Goal: Book appointment/travel/reservation

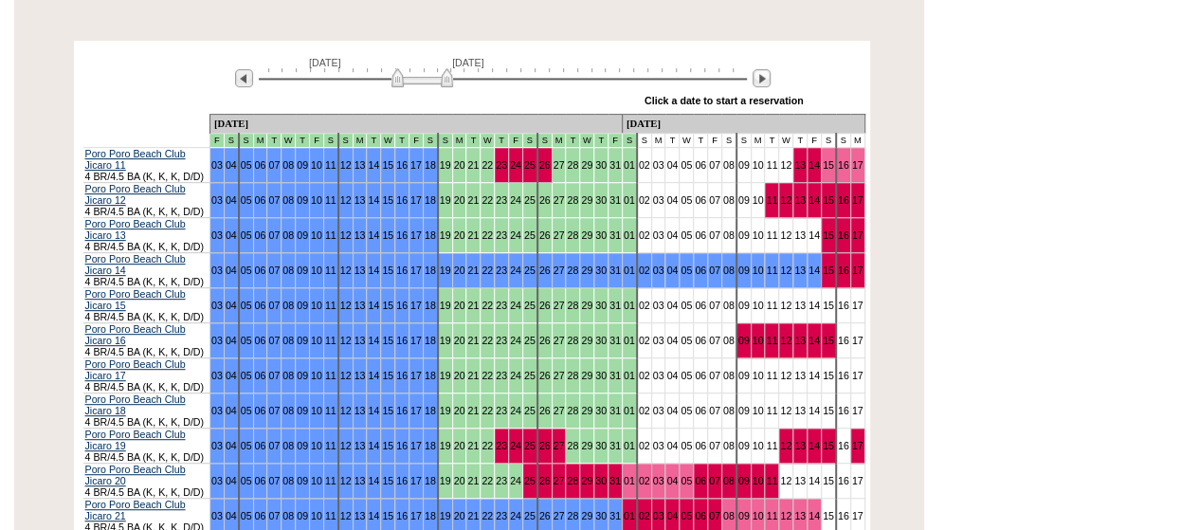
scroll to position [364, 0]
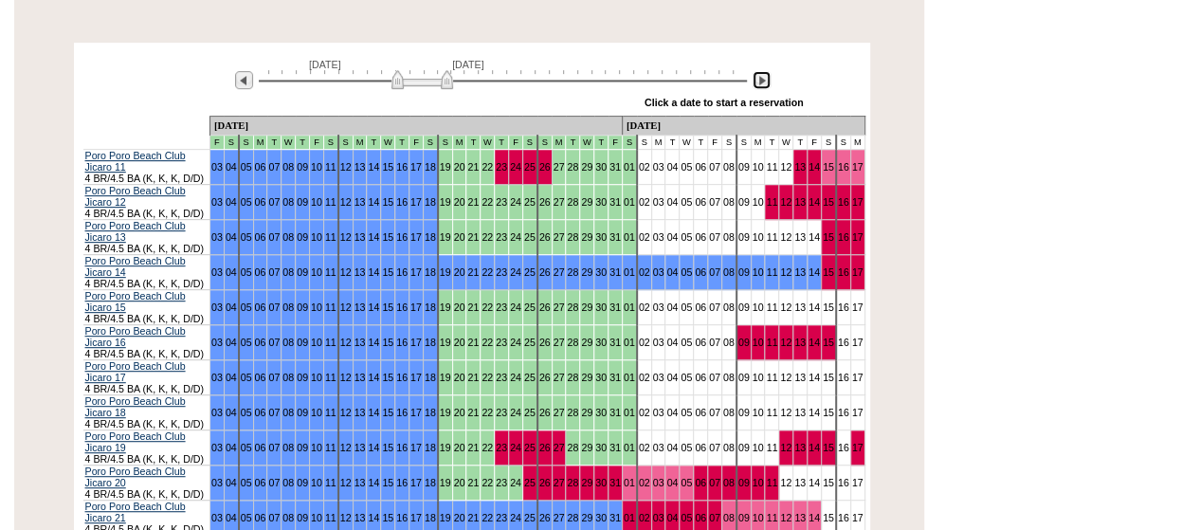
click at [761, 71] on img at bounding box center [761, 80] width 18 height 18
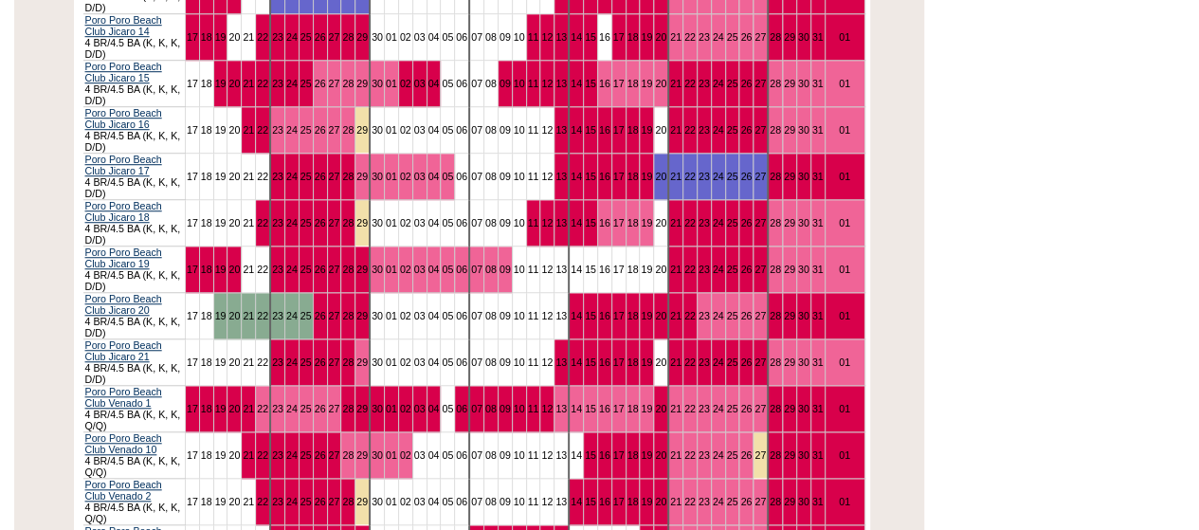
scroll to position [639, 0]
click at [66, 150] on div "Processing [DATE] [DATE] » Apply these dates to all the calendars on this page …" at bounding box center [471, 344] width 924 height 1152
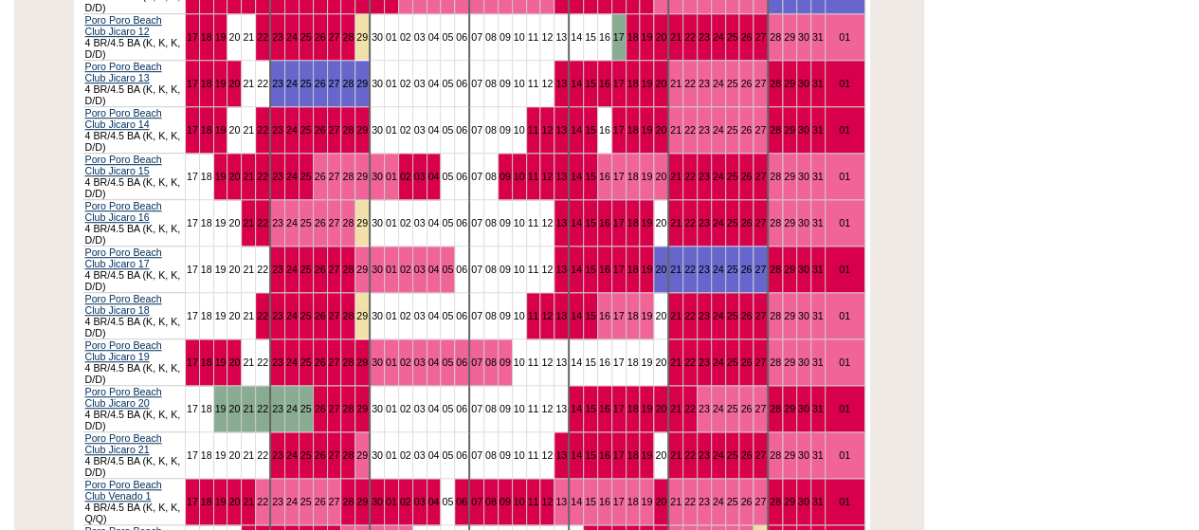
scroll to position [320, 0]
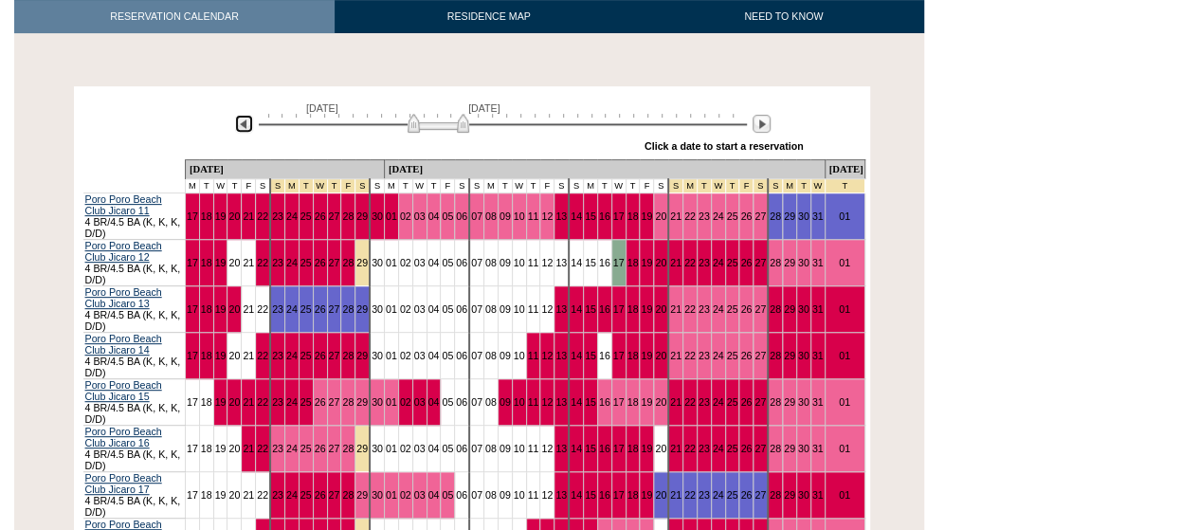
click at [249, 115] on img at bounding box center [244, 124] width 18 height 18
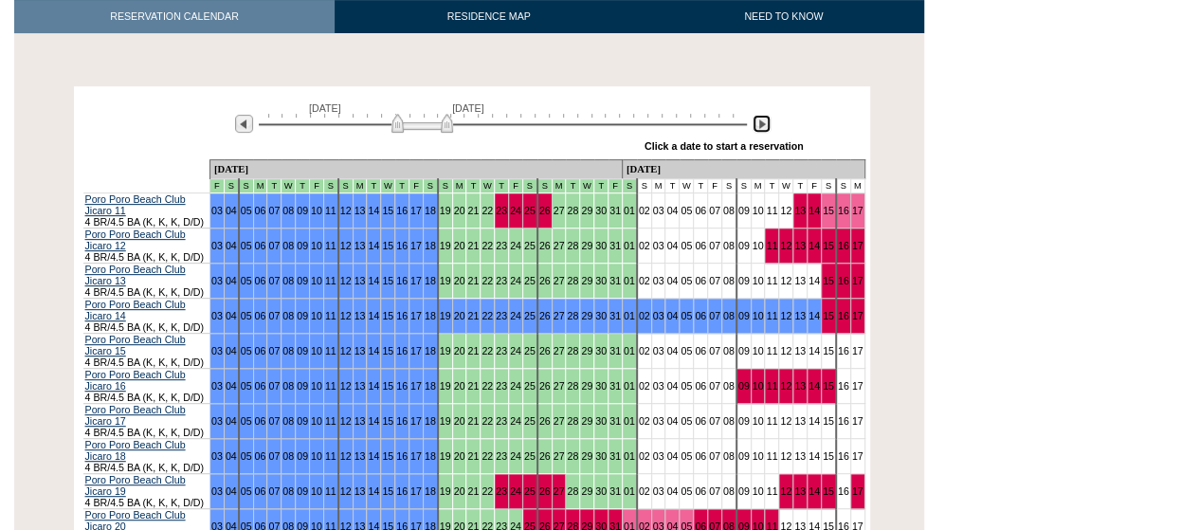
click at [758, 115] on img at bounding box center [761, 124] width 18 height 18
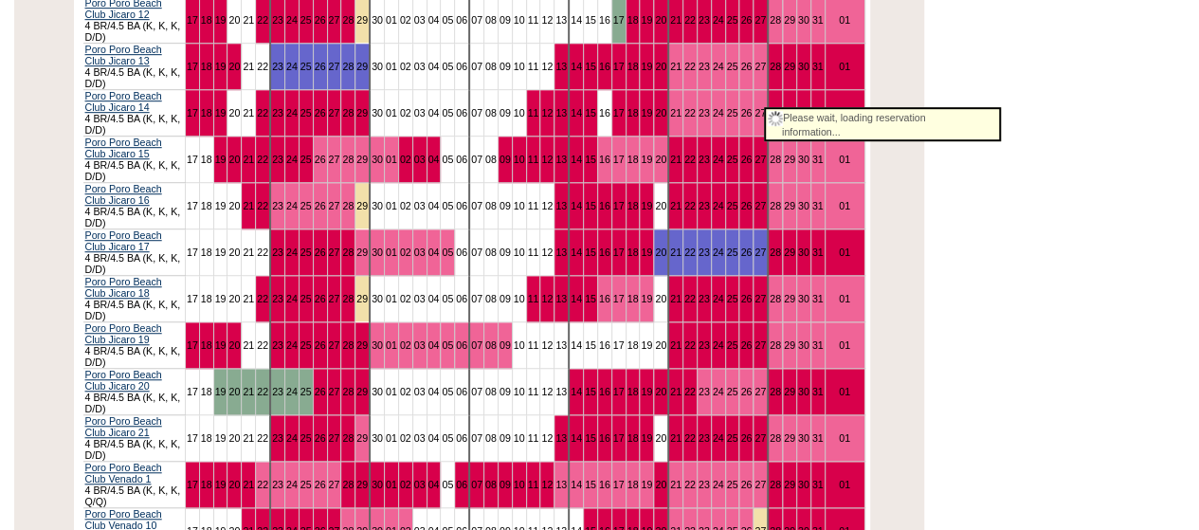
scroll to position [563, 0]
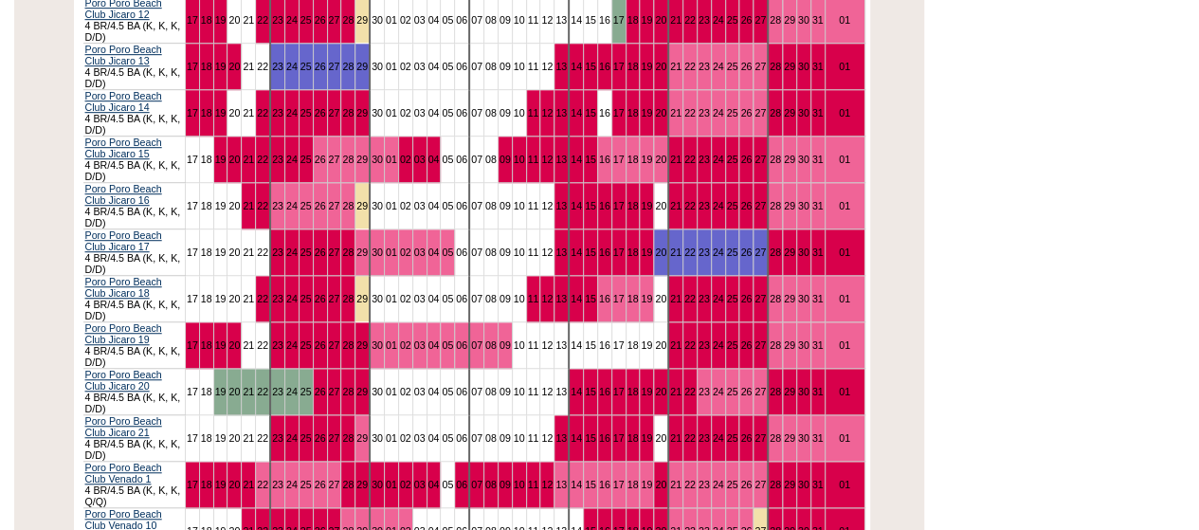
click at [48, 202] on div "Processing [DATE] [DATE] » Apply these dates to all the calendars on this page …" at bounding box center [471, 420] width 924 height 1152
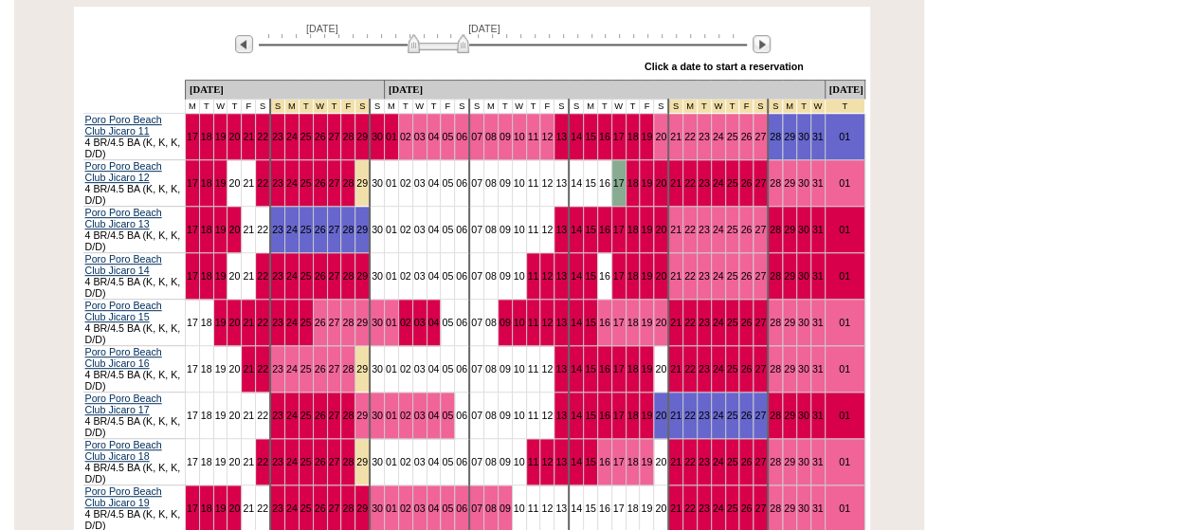
scroll to position [370, 0]
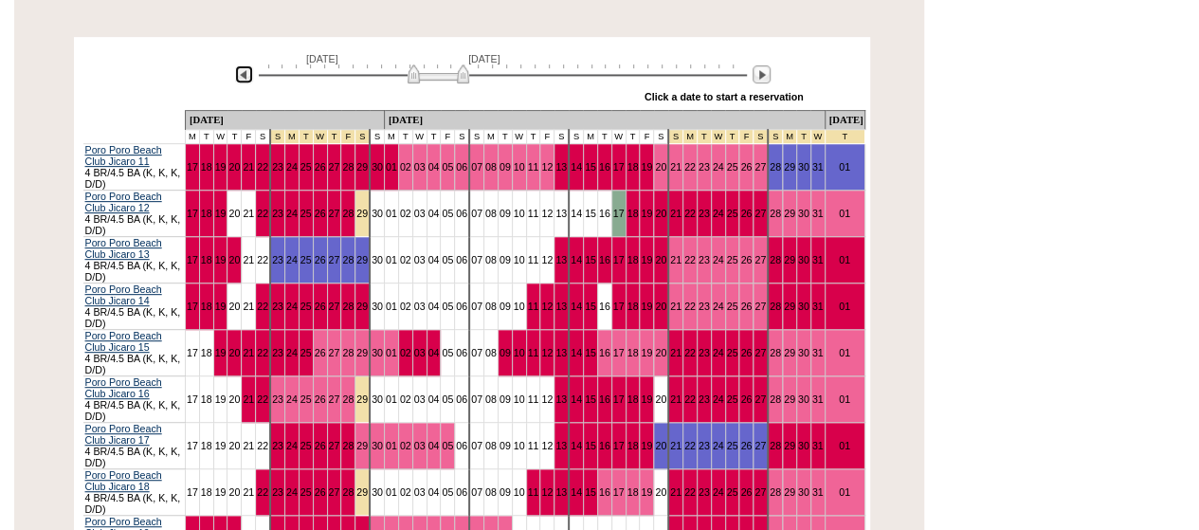
click at [246, 65] on img at bounding box center [244, 74] width 18 height 18
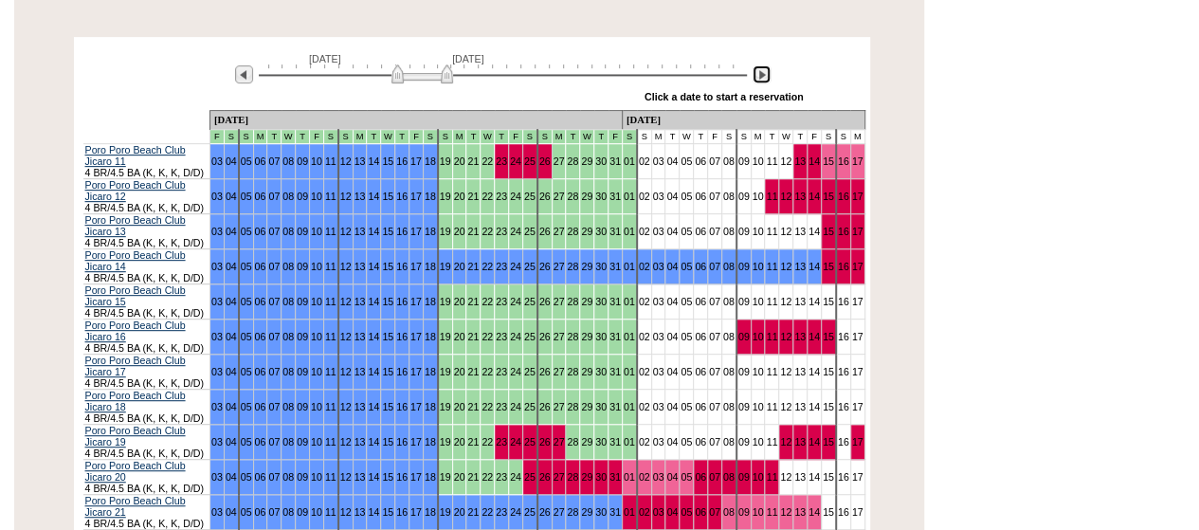
click at [760, 65] on img at bounding box center [761, 74] width 18 height 18
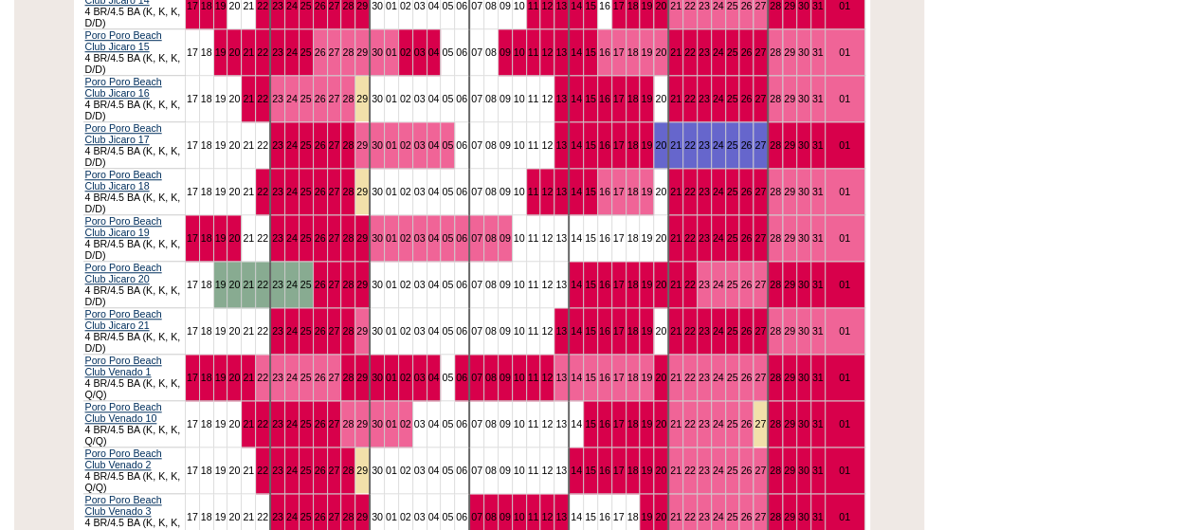
scroll to position [622, 0]
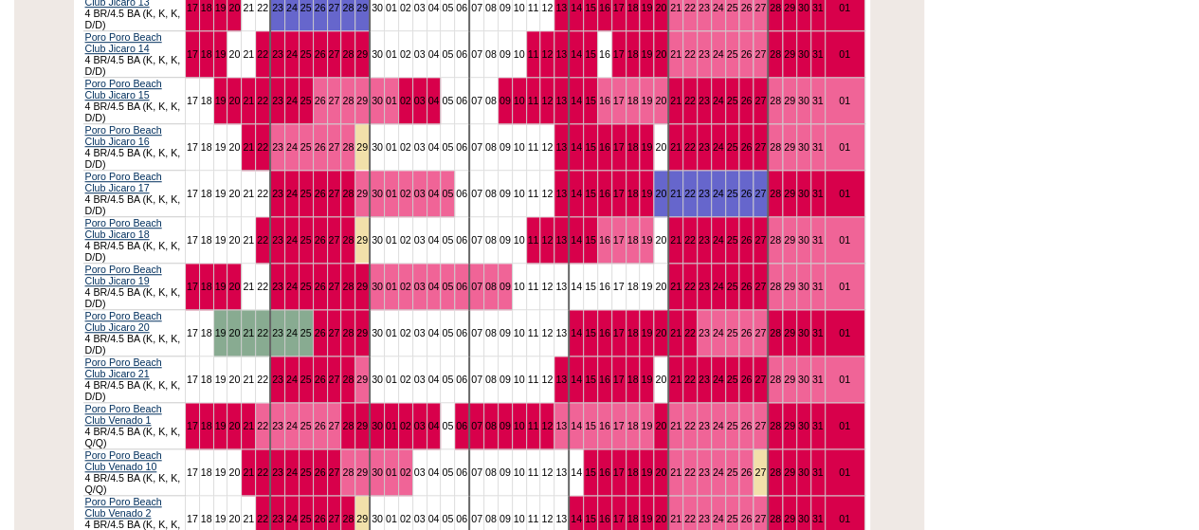
click at [34, 197] on div "Processing [DATE] [DATE] » Apply these dates to all the calendars on this page …" at bounding box center [471, 361] width 924 height 1152
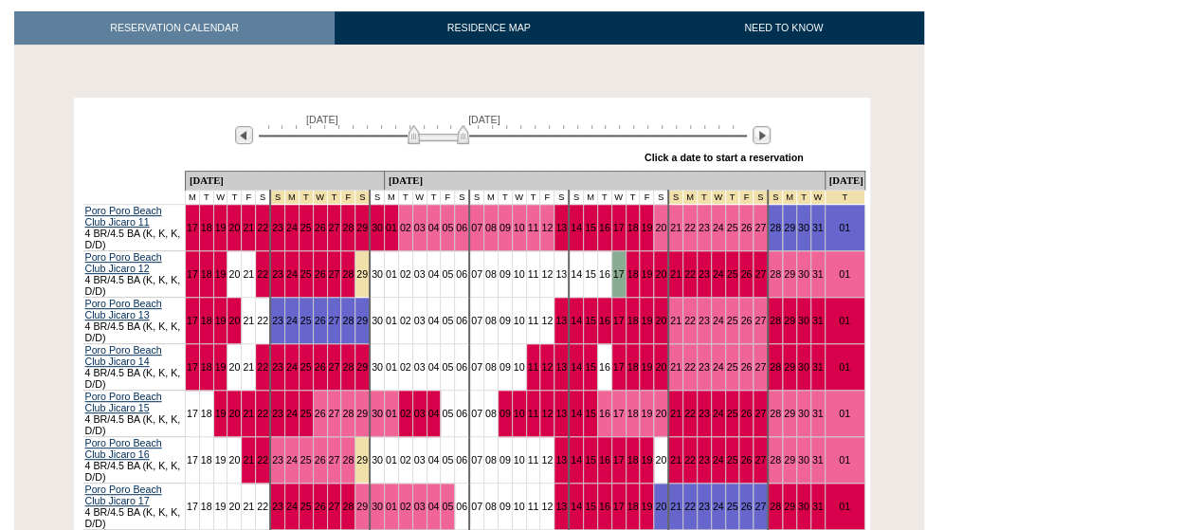
scroll to position [243, 0]
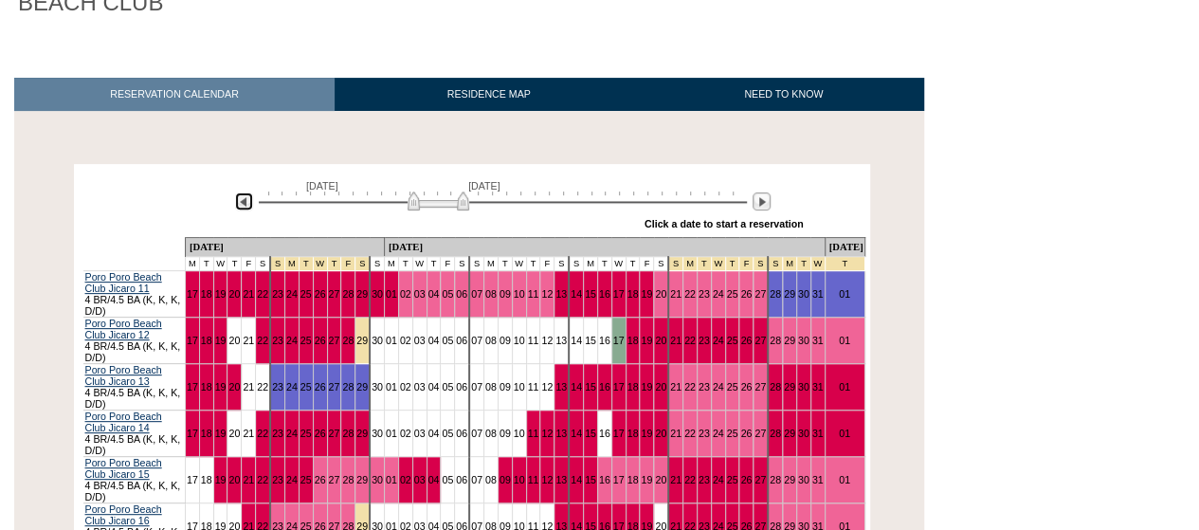
click at [237, 192] on img at bounding box center [244, 201] width 18 height 18
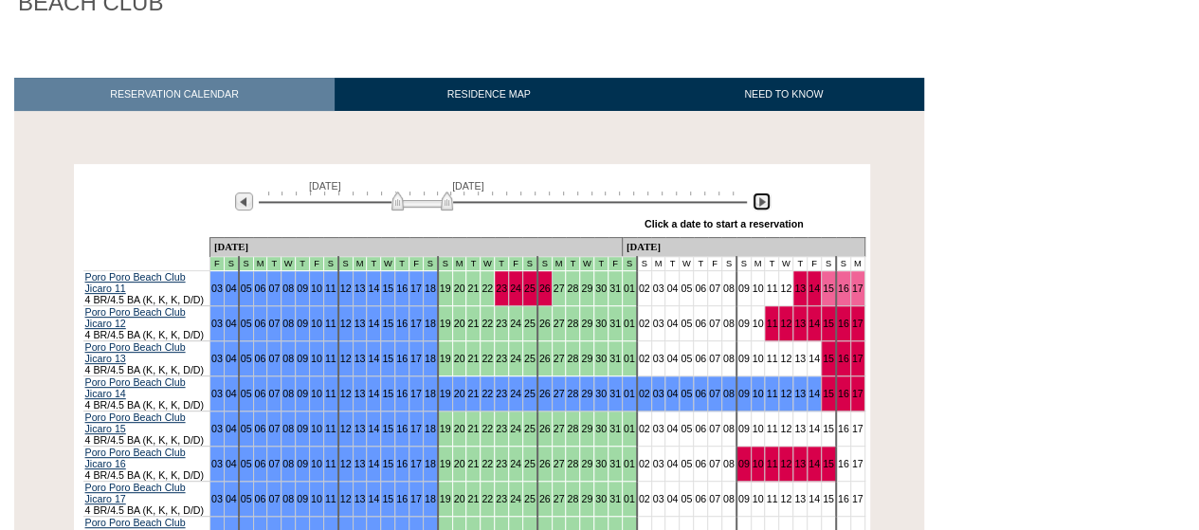
click at [763, 192] on img at bounding box center [761, 201] width 18 height 18
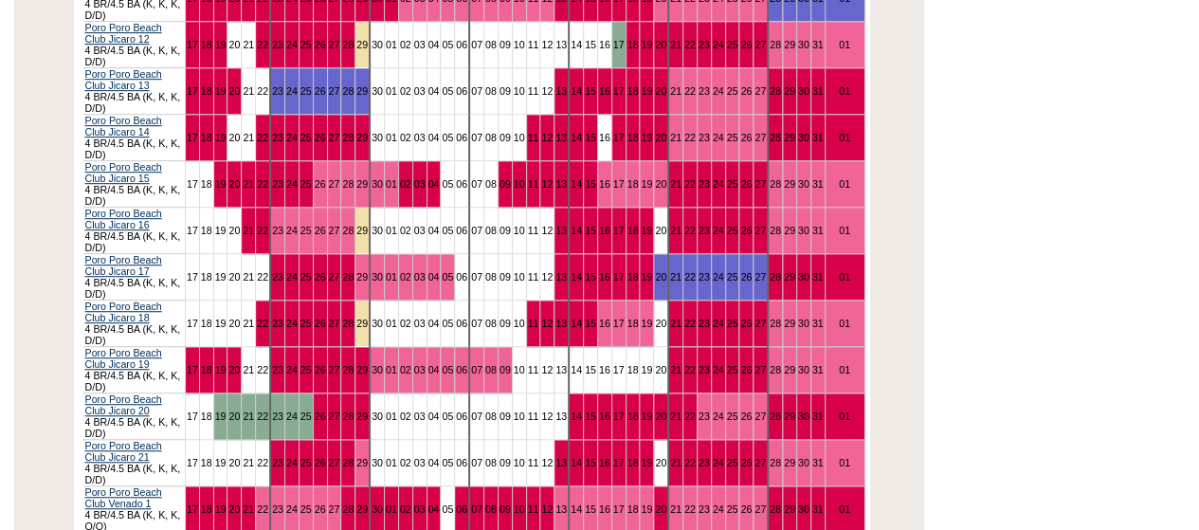
scroll to position [496, 0]
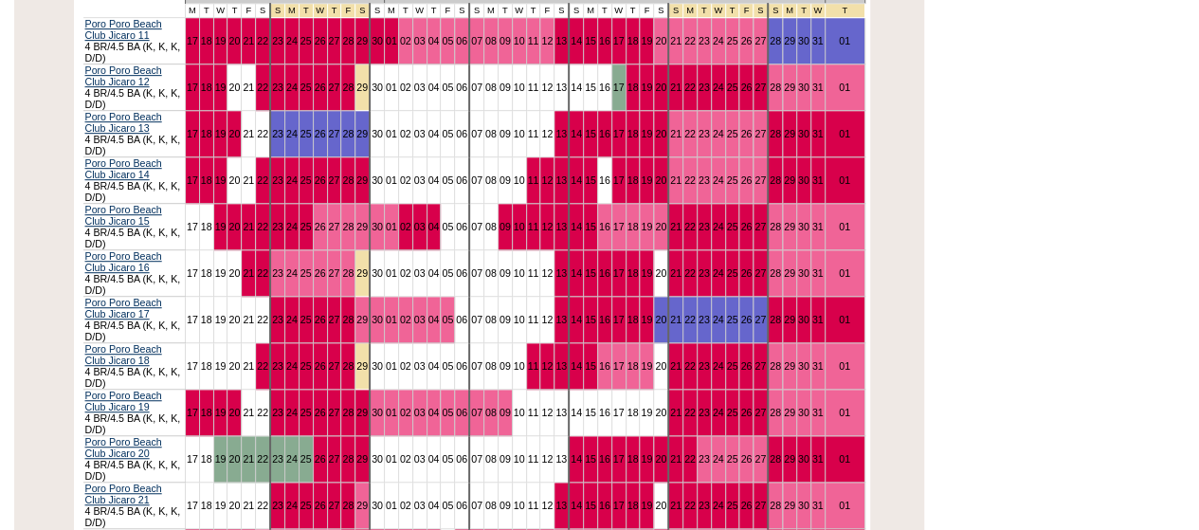
click at [38, 226] on div "Processing [DATE] [DATE] » Apply these dates to all the calendars on this page …" at bounding box center [471, 487] width 924 height 1152
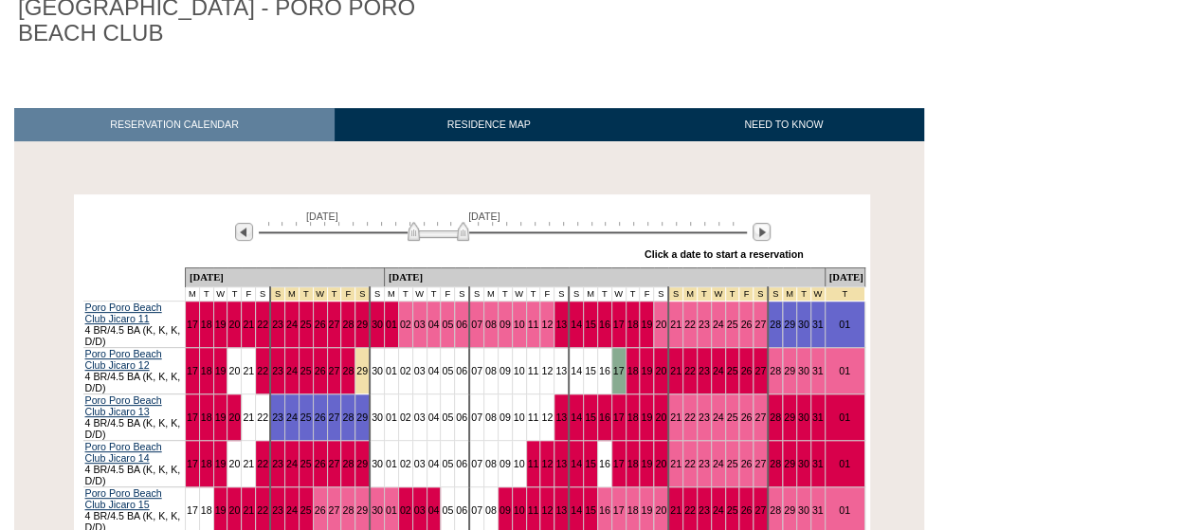
scroll to position [117, 0]
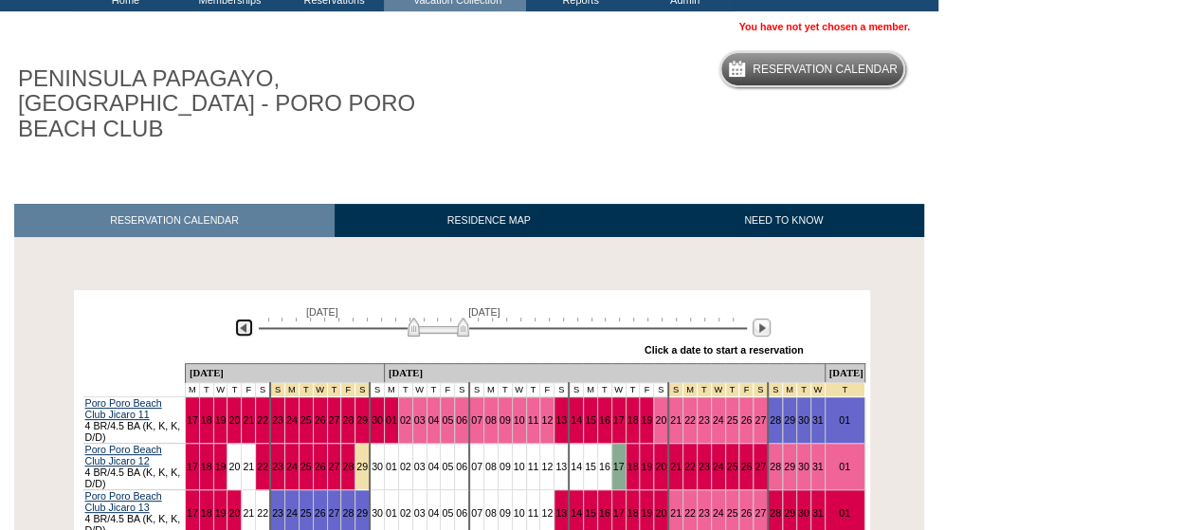
click at [238, 318] on img at bounding box center [244, 327] width 18 height 18
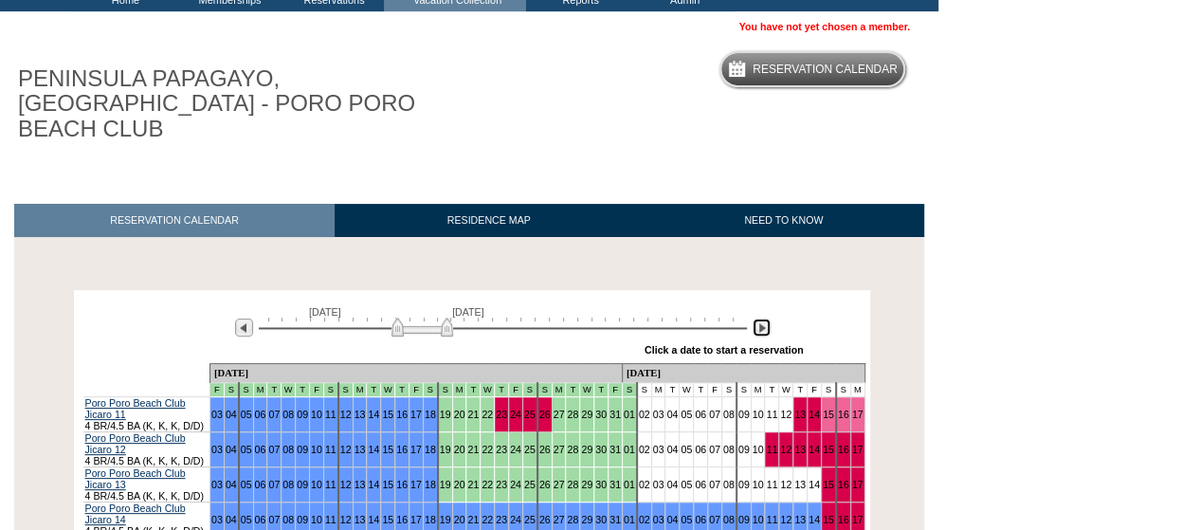
click at [764, 318] on img at bounding box center [761, 327] width 18 height 18
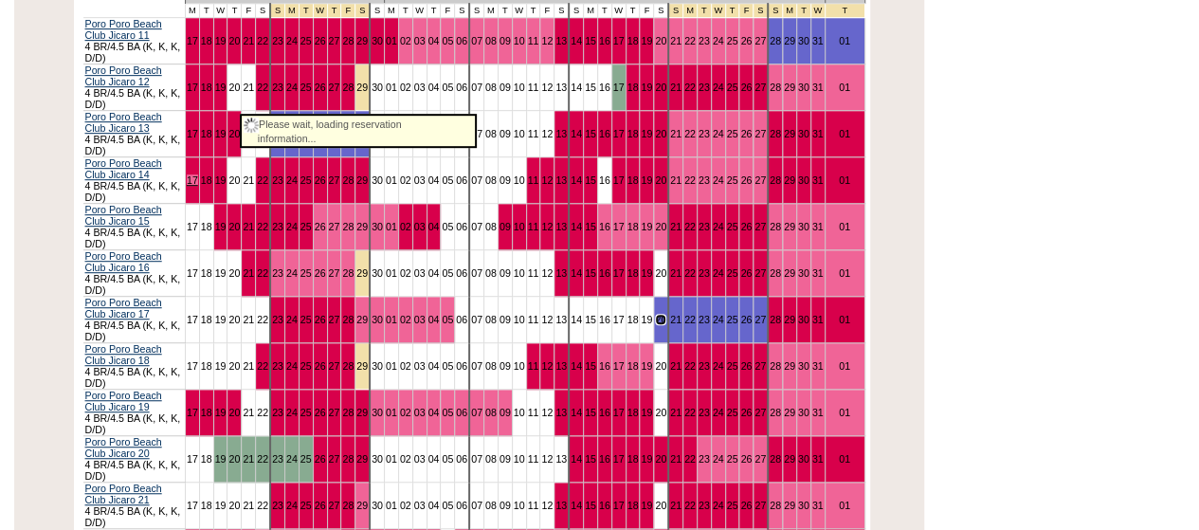
scroll to position [370, 0]
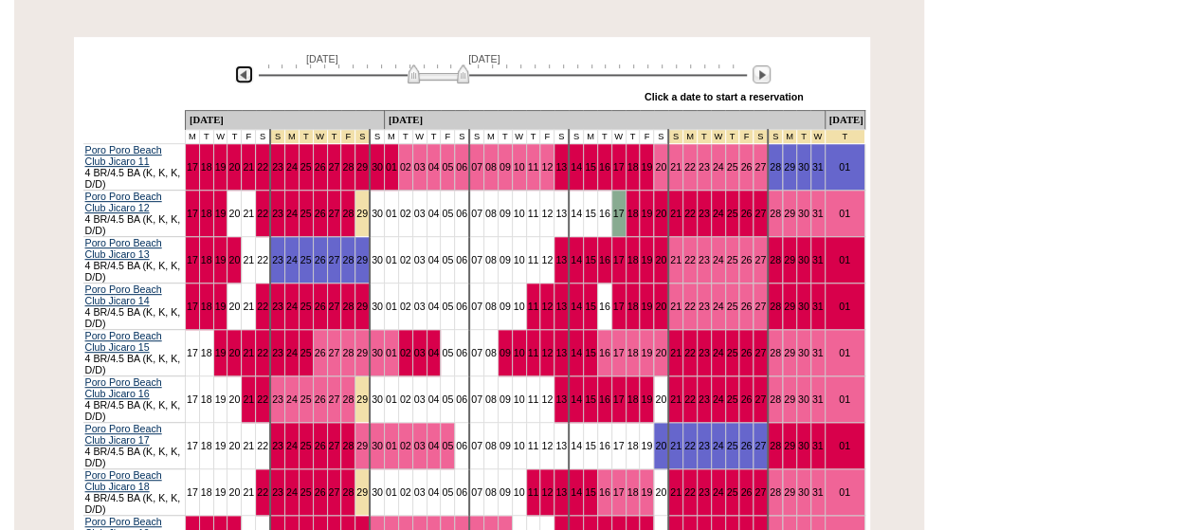
click at [239, 65] on img at bounding box center [244, 74] width 18 height 18
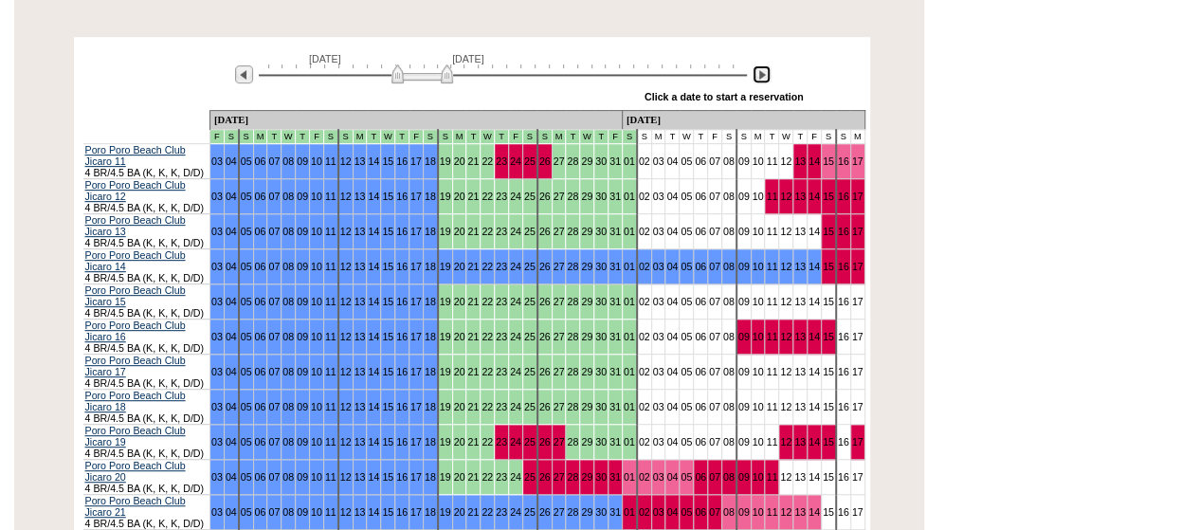
click at [767, 65] on img at bounding box center [761, 74] width 18 height 18
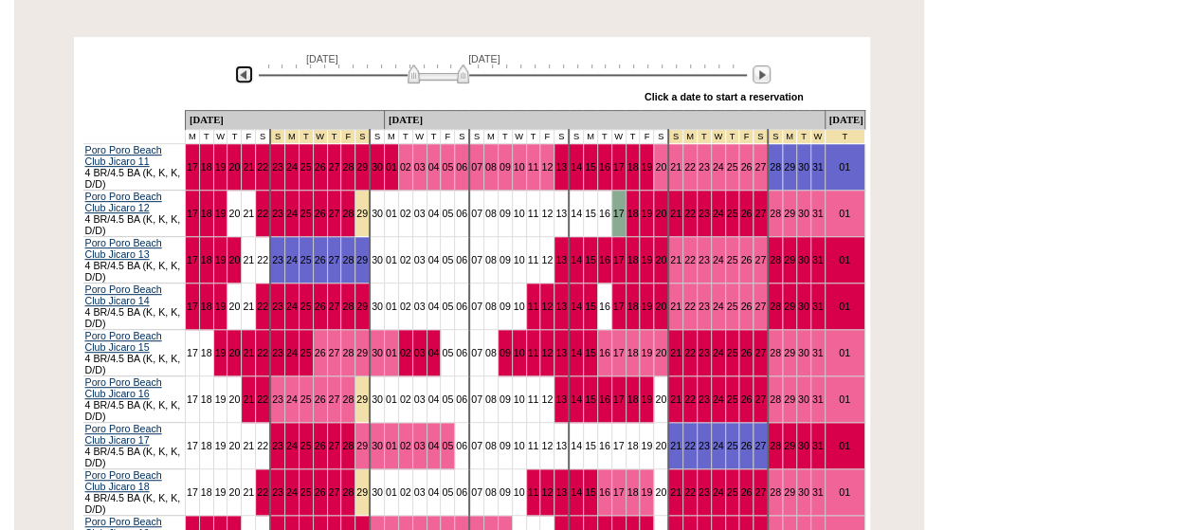
click at [247, 65] on img at bounding box center [244, 74] width 18 height 18
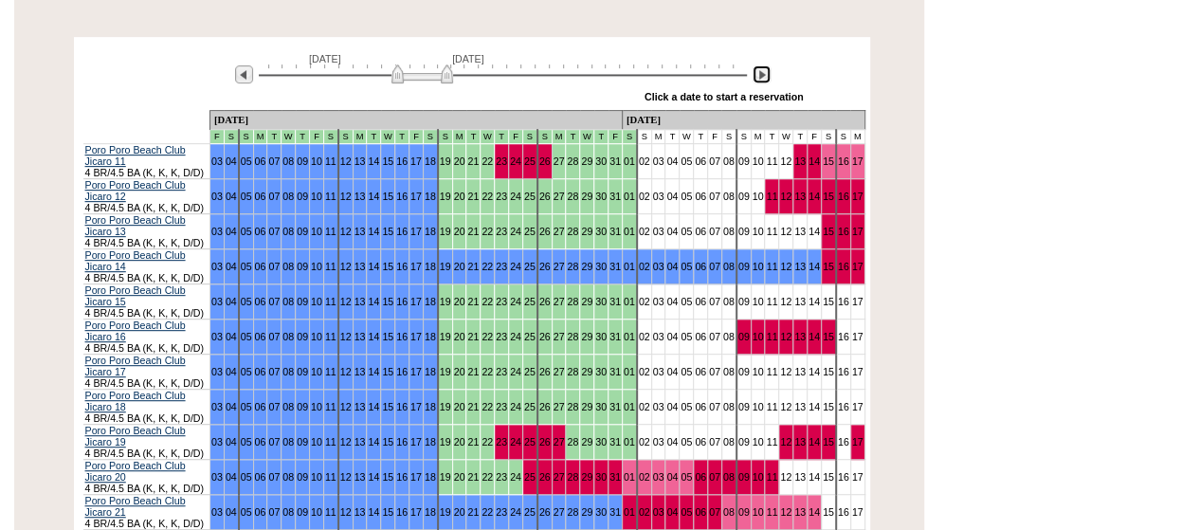
click at [764, 65] on img at bounding box center [761, 74] width 18 height 18
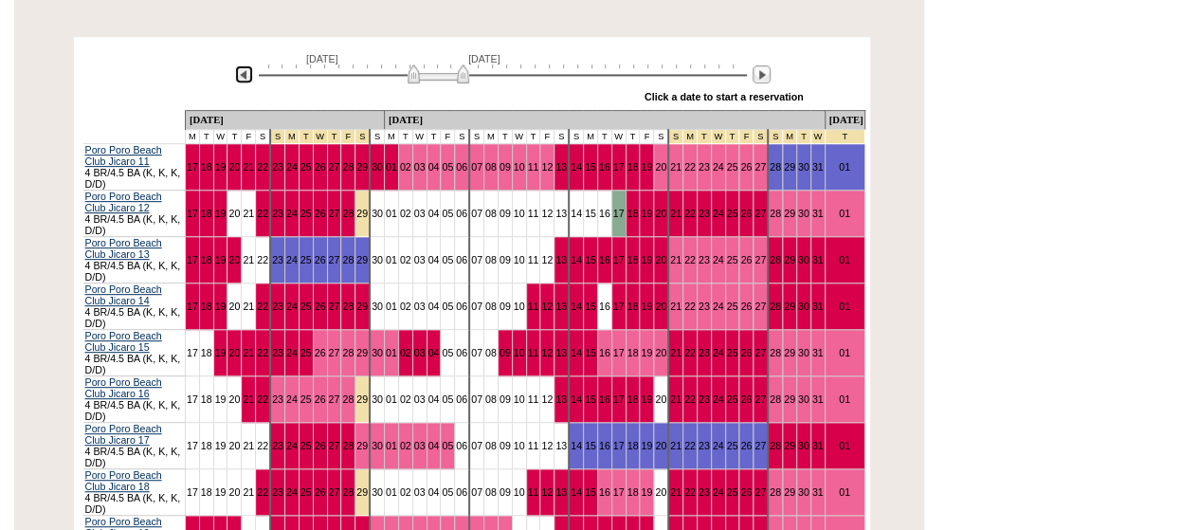
click at [243, 65] on img at bounding box center [244, 74] width 18 height 18
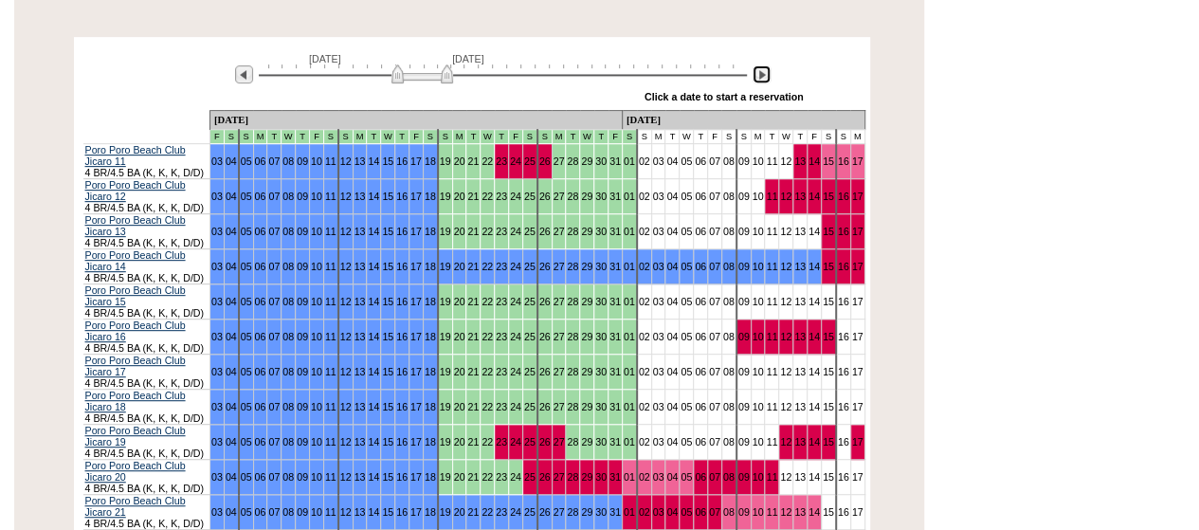
click at [758, 65] on img at bounding box center [761, 74] width 18 height 18
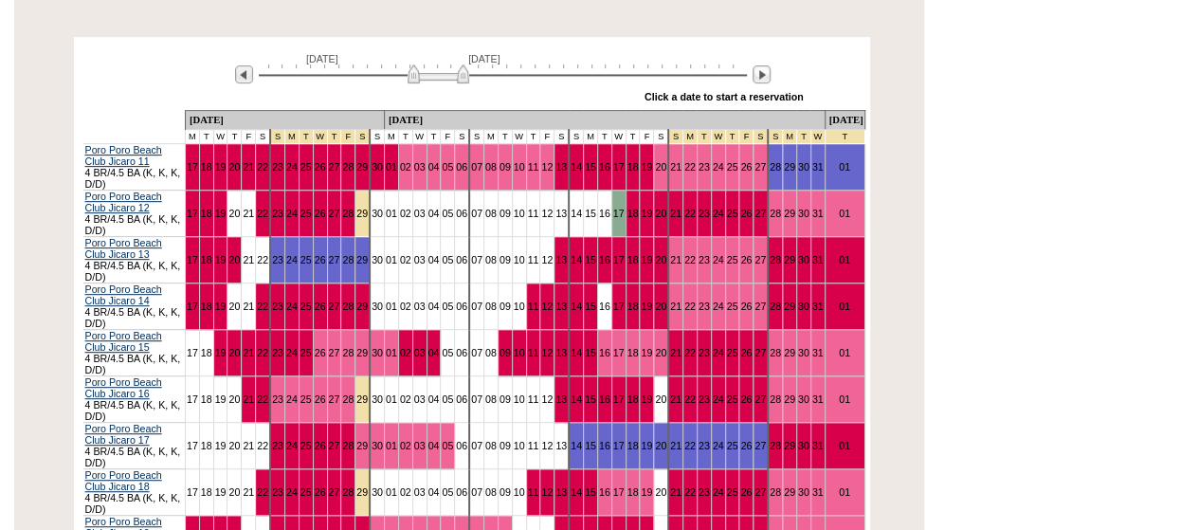
click at [116, 50] on div "[DATE] [DATE] » Apply these dates to all the calendars on this page Click a dat…" at bounding box center [472, 76] width 786 height 68
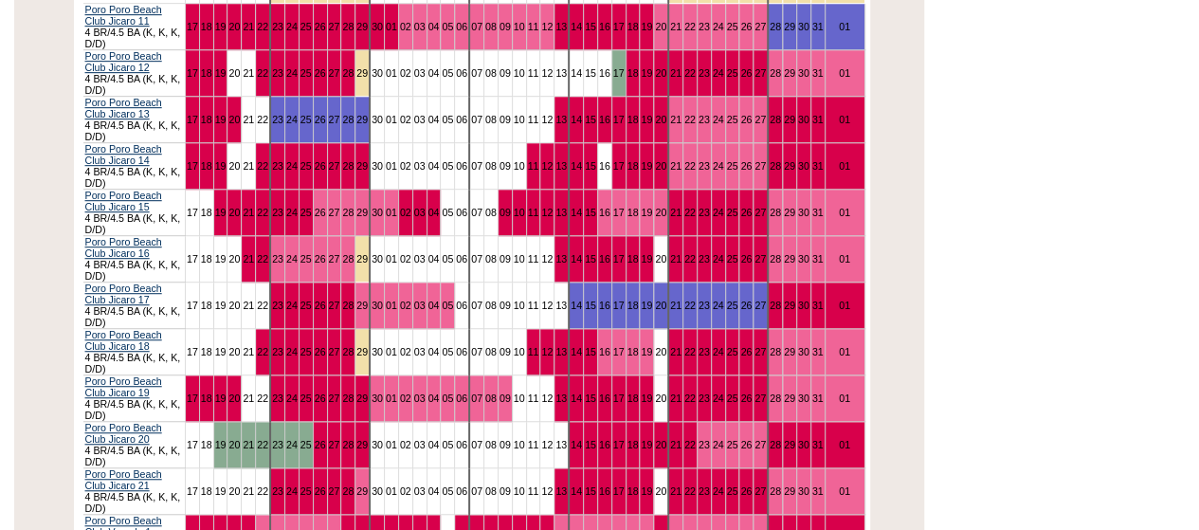
scroll to position [442, 0]
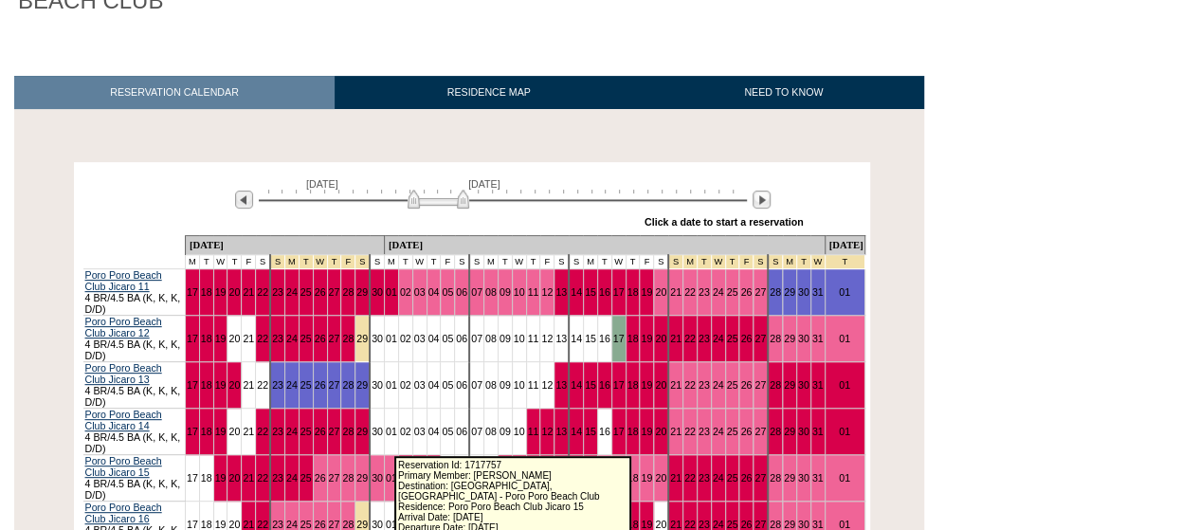
scroll to position [190, 0]
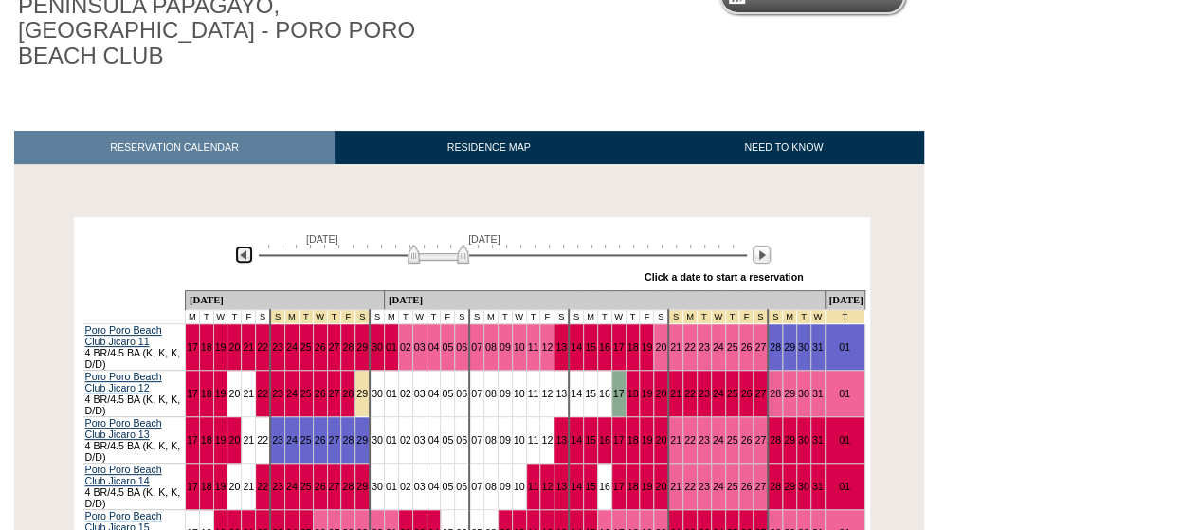
click at [242, 245] on img at bounding box center [244, 254] width 18 height 18
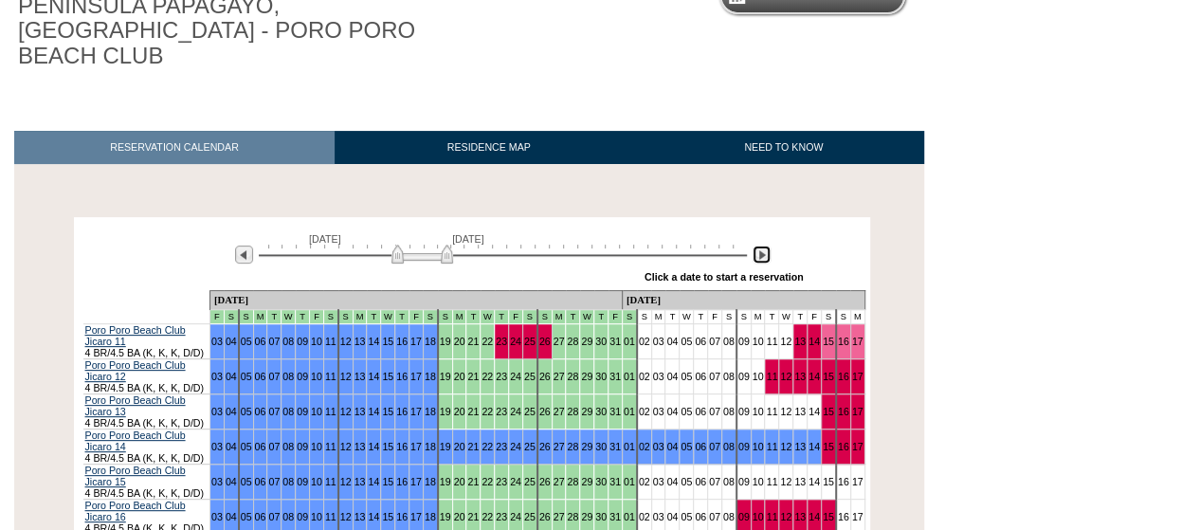
click at [760, 245] on img at bounding box center [761, 254] width 18 height 18
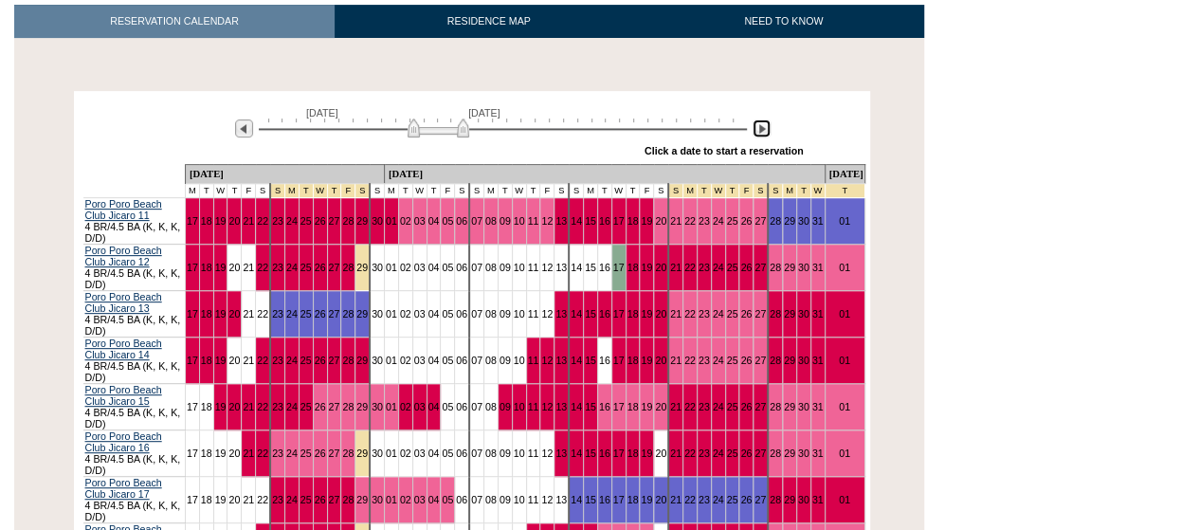
scroll to position [0, 0]
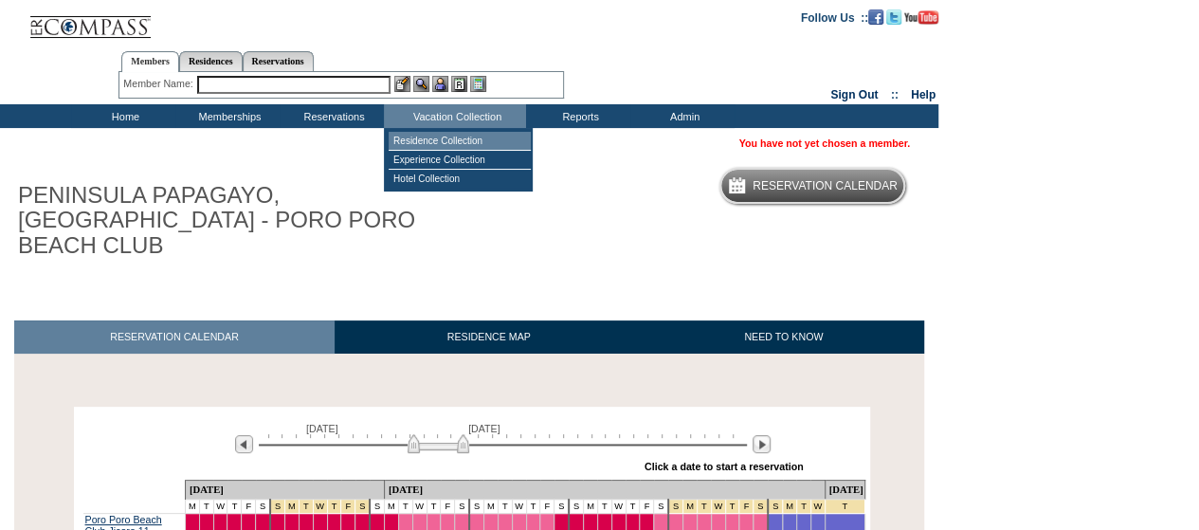
click at [413, 137] on td "Residence Collection" at bounding box center [459, 141] width 142 height 19
